Goal: Find contact information: Find contact information

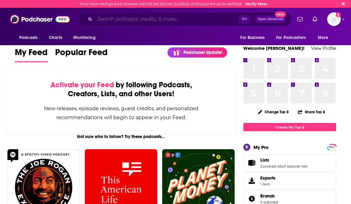
click at [162, 17] on input "Search podcasts, credits, & more..." at bounding box center [167, 19] width 144 height 10
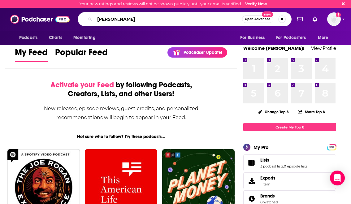
type input "[PERSON_NAME]"
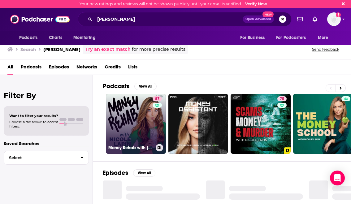
click at [130, 119] on link "87 Money Rehab with [PERSON_NAME]" at bounding box center [136, 124] width 60 height 60
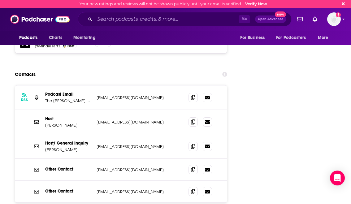
scroll to position [773, 0]
click at [192, 120] on icon at bounding box center [193, 122] width 4 height 5
click at [193, 144] on icon at bounding box center [193, 146] width 4 height 5
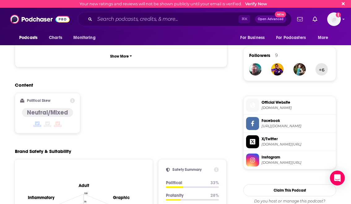
scroll to position [0, 0]
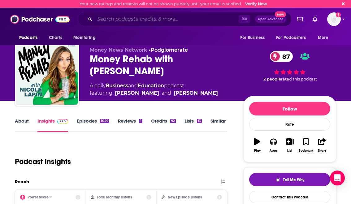
click at [148, 21] on input "Search podcasts, credits, & more..." at bounding box center [167, 19] width 144 height 10
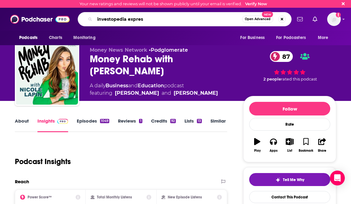
type input "investopedia express"
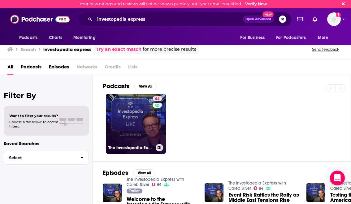
click at [128, 119] on link "64 The Investopedia Express with Caleb Silver" at bounding box center [136, 124] width 60 height 60
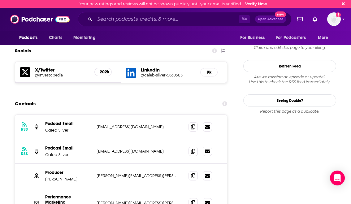
scroll to position [590, 0]
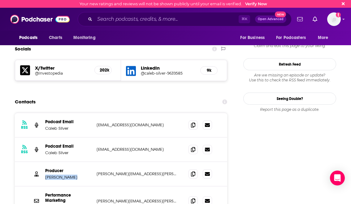
drag, startPoint x: 75, startPoint y: 139, endPoint x: 44, endPoint y: 140, distance: 31.6
click at [44, 162] on div "Producer Gregory Bacak [EMAIL_ADDRESS][PERSON_NAME][DOMAIN_NAME] [PERSON_NAME][…" at bounding box center [121, 174] width 212 height 24
copy p "[PERSON_NAME]"
click at [194, 122] on icon at bounding box center [193, 124] width 4 height 5
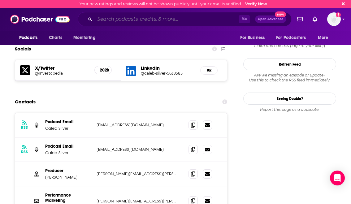
click at [153, 20] on input "Search podcasts, credits, & more..." at bounding box center [167, 19] width 144 height 10
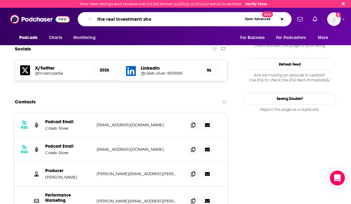
type input "the real investment show"
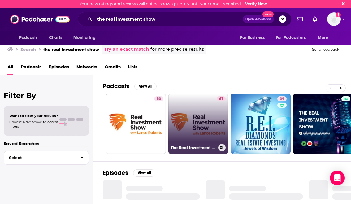
click at [206, 106] on link "61 The Real Investment Show Podcast" at bounding box center [198, 124] width 60 height 60
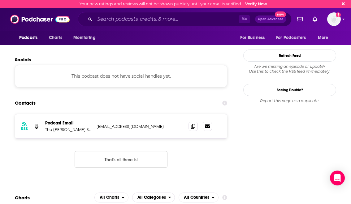
scroll to position [571, 0]
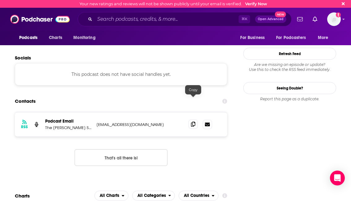
click at [195, 122] on icon at bounding box center [193, 124] width 4 height 5
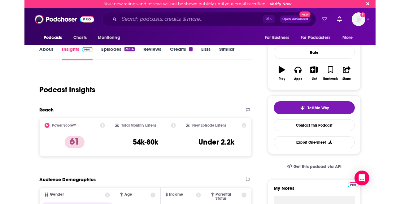
scroll to position [0, 0]
